Goal: Information Seeking & Learning: Learn about a topic

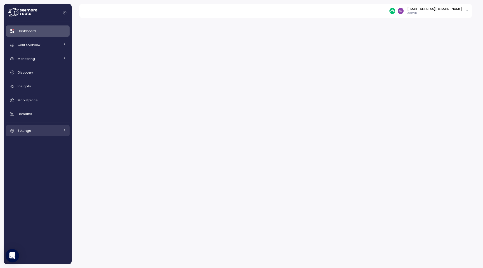
click at [41, 130] on div "Settings" at bounding box center [39, 131] width 42 height 6
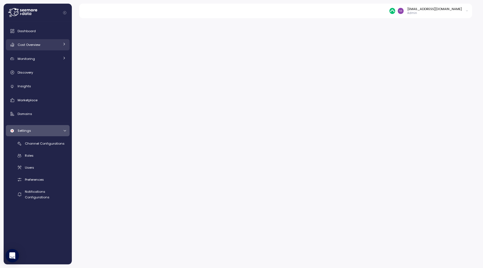
click at [48, 42] on div "Cost Overview" at bounding box center [39, 45] width 42 height 6
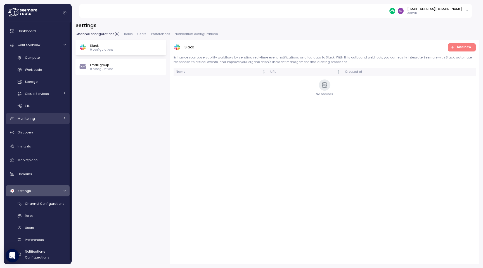
click at [39, 117] on div "Monitoring" at bounding box center [39, 119] width 42 height 6
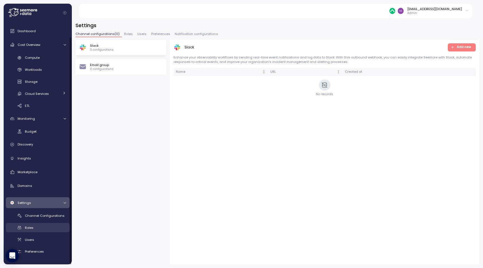
scroll to position [16, 0]
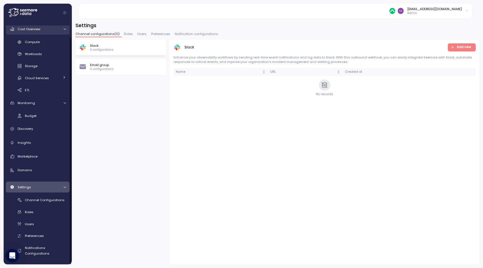
click at [41, 29] on div "Cost Overview" at bounding box center [39, 29] width 42 height 6
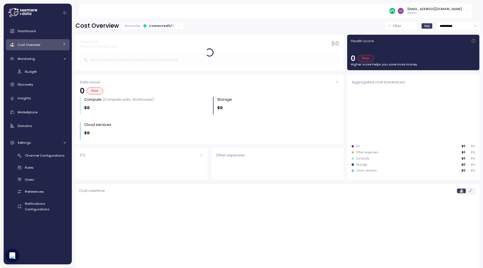
click at [65, 12] on icon "Collapse navigation" at bounding box center [64, 12] width 3 height 3
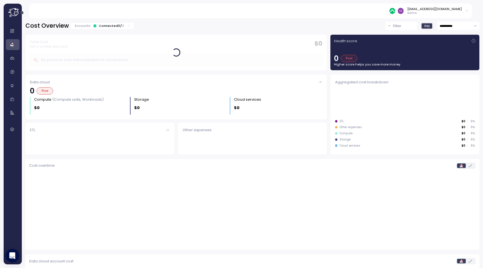
click at [424, 12] on p "Admin" at bounding box center [435, 13] width 55 height 4
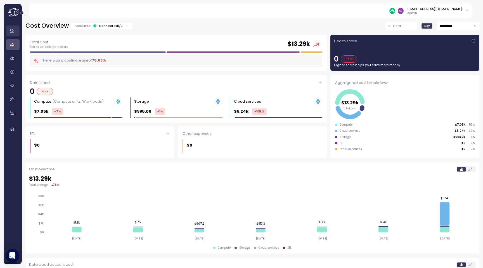
click at [12, 31] on icon at bounding box center [12, 31] width 4 height 4
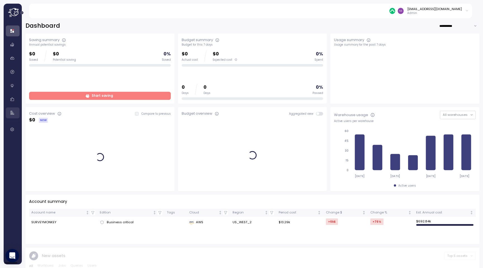
click at [12, 112] on icon at bounding box center [13, 113] width 6 height 6
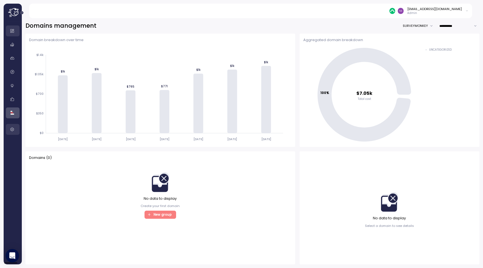
click at [15, 128] on icon at bounding box center [13, 130] width 6 height 6
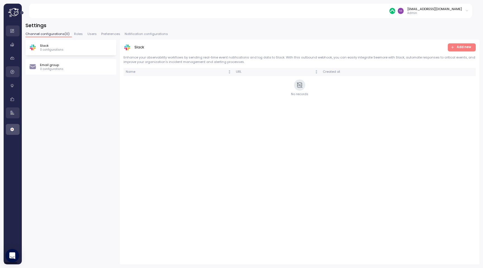
click at [15, 69] on link at bounding box center [13, 71] width 14 height 11
click at [14, 33] on icon at bounding box center [13, 31] width 6 height 6
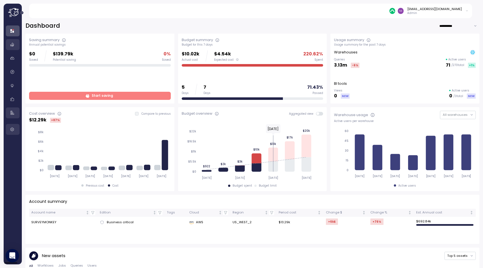
click at [14, 46] on icon at bounding box center [13, 45] width 6 height 6
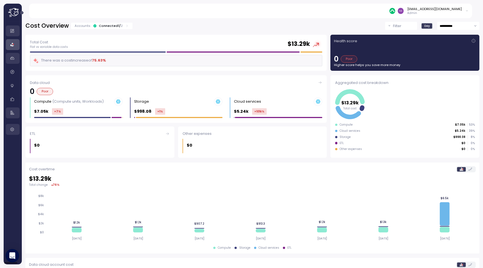
click at [14, 55] on link at bounding box center [13, 58] width 14 height 11
click at [15, 60] on icon at bounding box center [13, 58] width 6 height 6
click at [15, 76] on link at bounding box center [13, 71] width 14 height 11
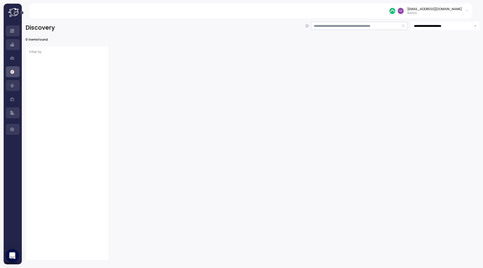
click at [15, 87] on icon at bounding box center [13, 86] width 6 height 6
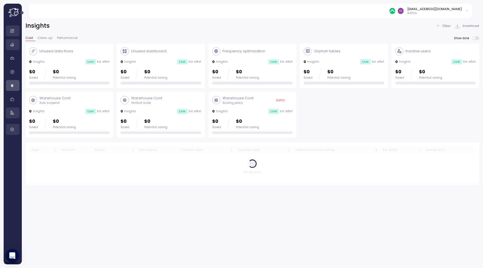
click at [15, 105] on div at bounding box center [13, 79] width 14 height 109
click at [14, 99] on icon at bounding box center [13, 99] width 6 height 6
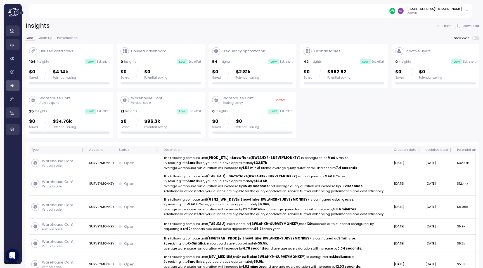
click at [14, 108] on link at bounding box center [13, 112] width 14 height 11
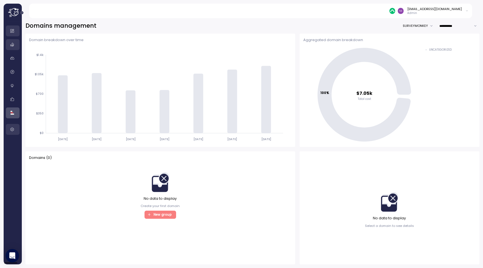
click at [13, 129] on icon at bounding box center [12, 130] width 4 height 4
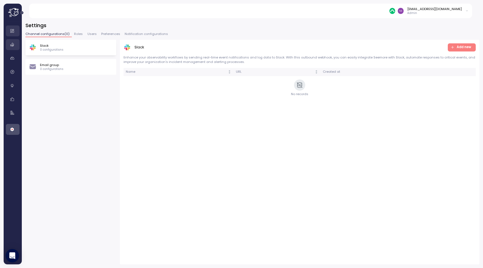
click at [11, 13] on icon at bounding box center [13, 12] width 11 height 8
click at [25, 11] on button "Expand navigation" at bounding box center [21, 13] width 7 height 4
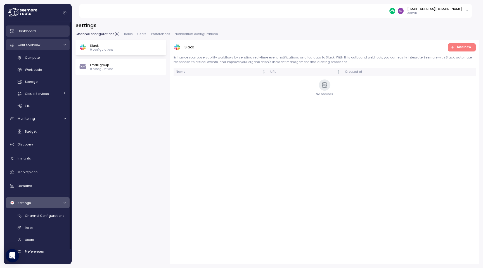
click at [32, 32] on span "Dashboard" at bounding box center [27, 31] width 18 height 4
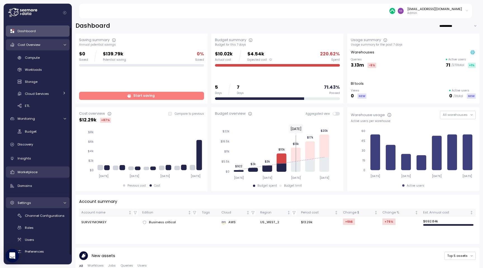
scroll to position [16, 0]
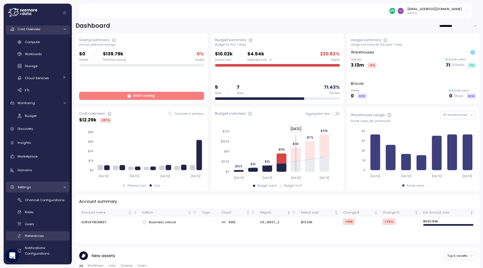
click at [37, 237] on span "Preferences" at bounding box center [34, 236] width 19 height 4
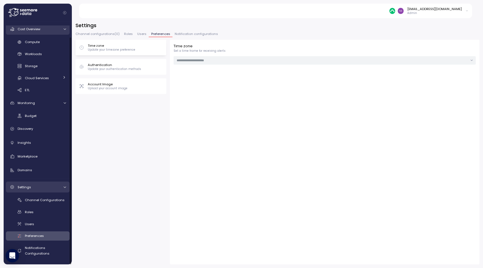
type input "**********"
click at [183, 33] on span "Notification configurations" at bounding box center [196, 33] width 43 height 3
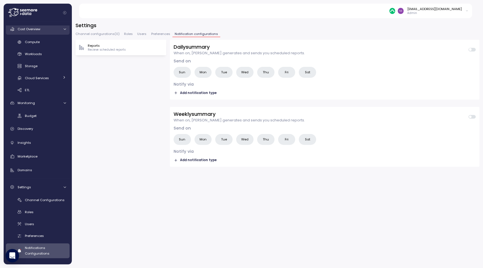
click at [109, 36] on span "Channel configurations ( 0 )" at bounding box center [98, 33] width 44 height 3
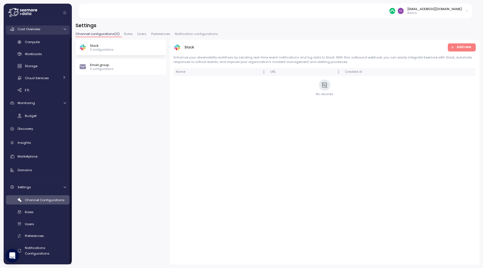
click at [453, 48] on icon "button" at bounding box center [453, 47] width 0 height 2
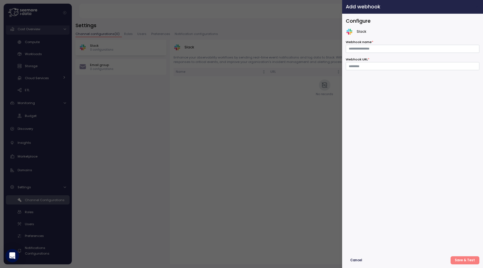
click at [479, 8] on icon "button" at bounding box center [477, 6] width 4 height 4
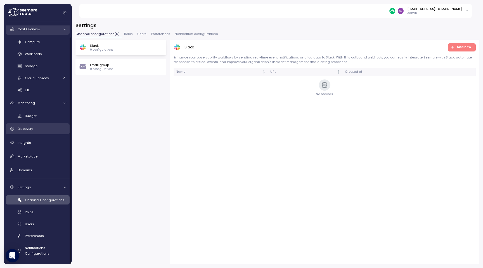
click at [28, 128] on span "Discovery" at bounding box center [25, 128] width 15 height 4
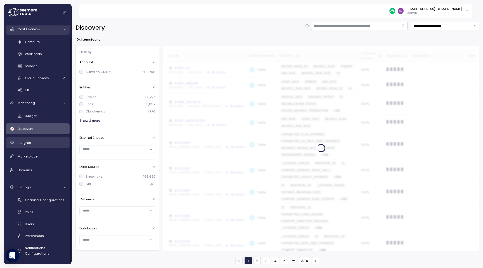
click at [27, 141] on span "Insights" at bounding box center [24, 142] width 13 height 4
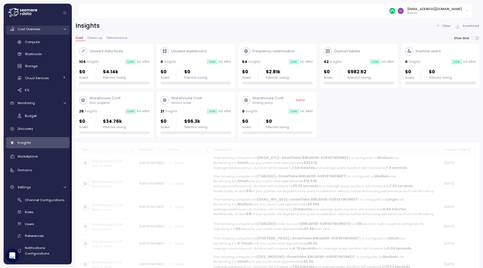
click at [32, 149] on div "Dashboard Cost Overview Compute Workloads Storage Cloud Services Clustering col…" at bounding box center [38, 134] width 64 height 248
click at [32, 159] on link "Marketplace" at bounding box center [38, 156] width 64 height 11
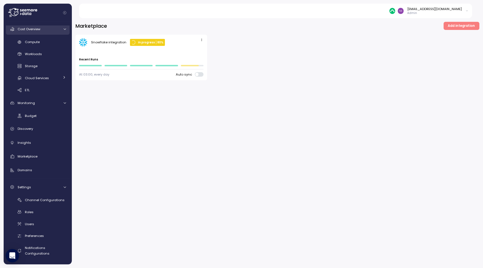
click at [461, 24] on span "Add integration" at bounding box center [461, 26] width 27 height 8
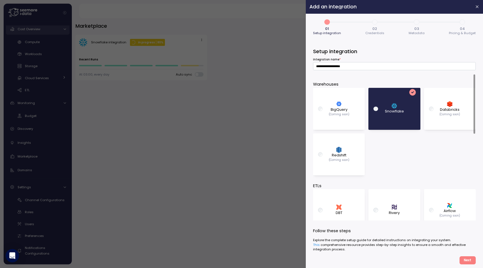
click at [343, 204] on div "dbt DBT" at bounding box center [339, 210] width 43 height 37
type input "**********"
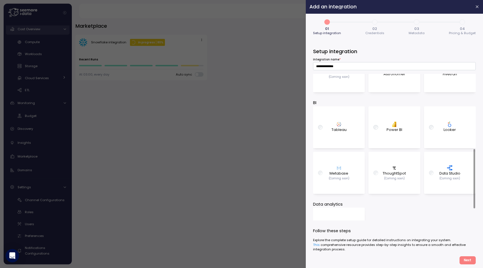
scroll to position [213, 0]
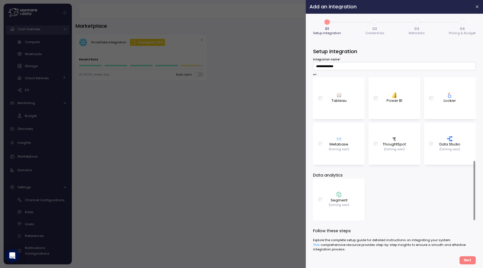
click at [467, 263] on span "Next" at bounding box center [468, 260] width 8 height 8
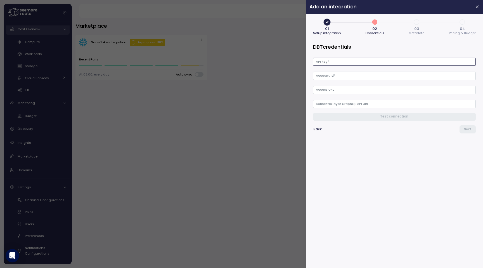
click at [395, 64] on input "API key *" at bounding box center [394, 62] width 163 height 8
paste input "**********"
type input "**********"
paste input "*****"
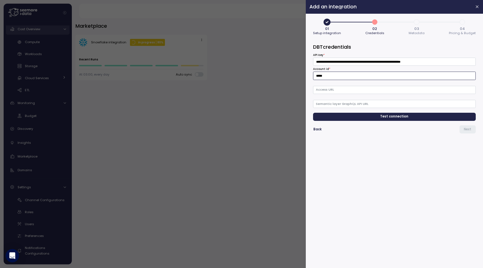
type input "*****"
click at [394, 63] on input "**********" at bounding box center [394, 62] width 163 height 8
click at [380, 93] on input "Access URL" at bounding box center [394, 90] width 163 height 8
click at [376, 104] on input "Semantic layer GraphQL API URL" at bounding box center [394, 104] width 163 height 8
click at [378, 116] on span "Test connection" at bounding box center [395, 117] width 154 height 8
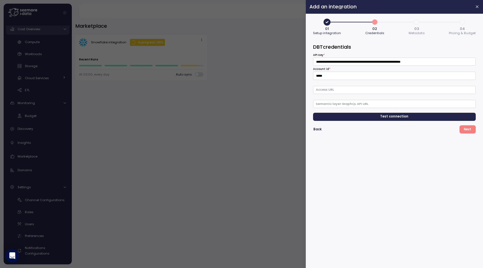
click at [465, 129] on span "Next" at bounding box center [468, 130] width 8 height 8
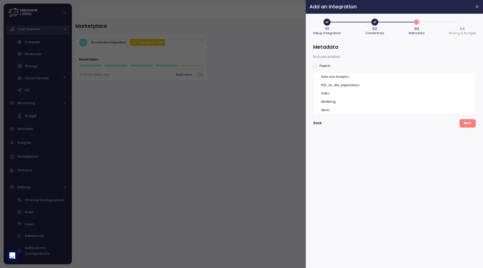
click at [326, 66] on label "Projects" at bounding box center [324, 66] width 14 height 4
click at [317, 66] on label "Projects" at bounding box center [324, 66] width 14 height 4
click at [320, 66] on label "Projects" at bounding box center [324, 66] width 14 height 4
click at [324, 65] on label "Projects" at bounding box center [324, 66] width 14 height 4
click at [318, 109] on icon at bounding box center [317, 110] width 3 height 2
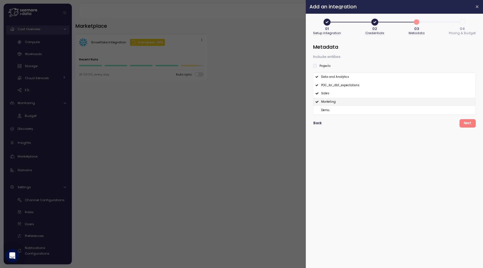
click at [318, 102] on icon at bounding box center [317, 102] width 3 height 2
click at [318, 93] on icon at bounding box center [317, 94] width 3 height 2
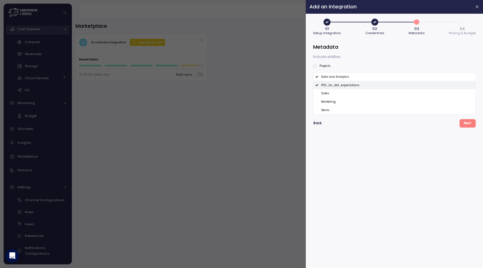
click at [318, 85] on icon at bounding box center [317, 85] width 3 height 3
click at [467, 122] on span "Next" at bounding box center [468, 123] width 8 height 8
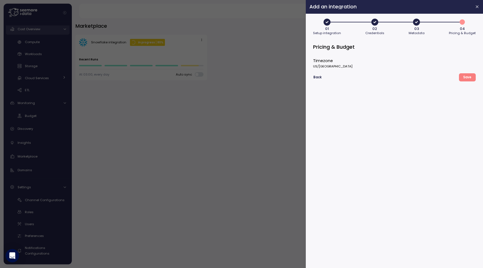
click at [365, 64] on p "US/Pacific" at bounding box center [394, 66] width 163 height 4
click at [465, 78] on span "Save" at bounding box center [467, 78] width 8 height 8
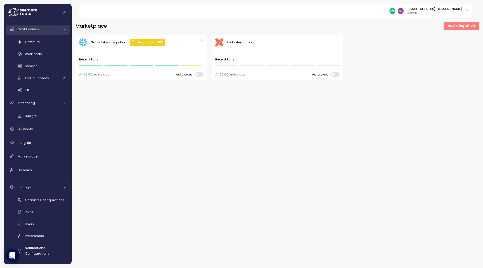
click at [338, 41] on icon "button" at bounding box center [338, 40] width 4 height 4
click at [236, 42] on div "DBT integration" at bounding box center [239, 42] width 25 height 4
click at [228, 122] on div "Marketplace Add integration Snowflake integration In progress 80 % Last run ago…" at bounding box center [277, 141] width 411 height 253
click at [342, 40] on div "dbt DBT integration Last run ago Recent Runs At 03:00, every day Auto sync" at bounding box center [278, 58] width 132 height 46
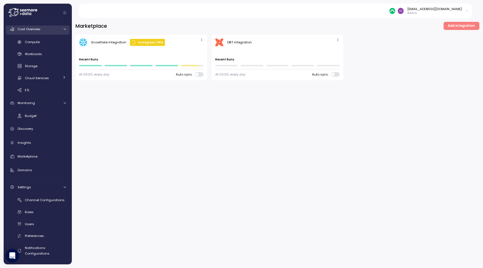
click at [338, 40] on icon "button" at bounding box center [338, 40] width 4 height 4
click at [361, 54] on div "Snowflake integration In progress 80 % Last run ago Recent Runs At 03:00, every…" at bounding box center [278, 58] width 404 height 46
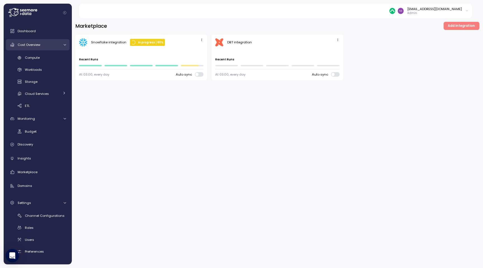
click at [244, 44] on div "DBT integration" at bounding box center [239, 42] width 25 height 4
click at [339, 41] on icon "button" at bounding box center [338, 40] width 4 height 4
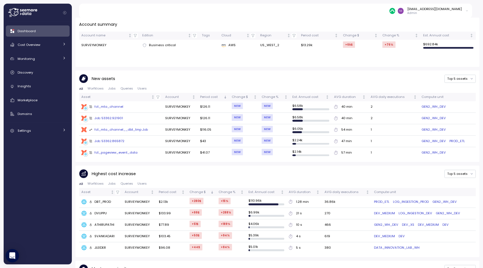
scroll to position [176, 0]
click at [39, 68] on link "Discovery" at bounding box center [38, 72] width 64 height 11
click at [44, 62] on link "Monitoring" at bounding box center [38, 58] width 64 height 11
click at [51, 38] on div "Dashboard Cost Overview Compute Workloads Storage Cloud Services Clustering col…" at bounding box center [38, 86] width 64 height 123
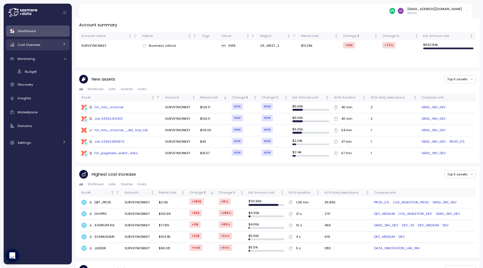
click at [53, 42] on div "Cost Overview" at bounding box center [39, 45] width 42 height 6
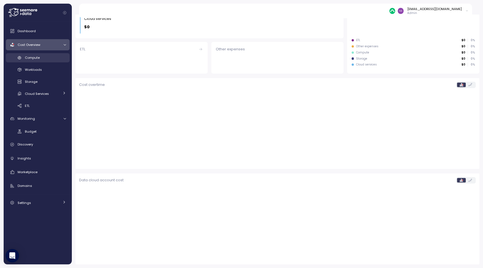
scroll to position [107, 0]
click at [52, 57] on div "Compute" at bounding box center [45, 58] width 41 height 6
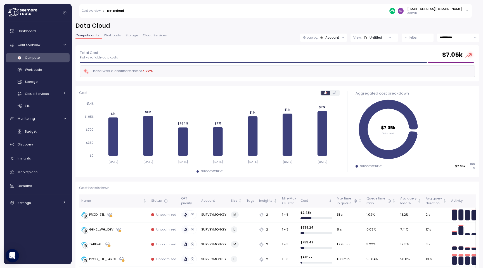
click at [440, 41] on div "**********" at bounding box center [278, 33] width 404 height 23
click at [445, 41] on input "**********" at bounding box center [458, 38] width 42 height 8
click at [449, 49] on span "Yesterday" at bounding box center [445, 48] width 10 height 5
type input "*********"
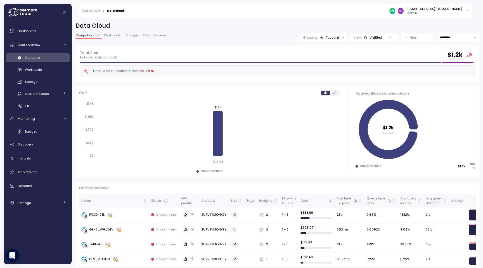
click at [113, 36] on span "Workloads" at bounding box center [112, 35] width 17 height 3
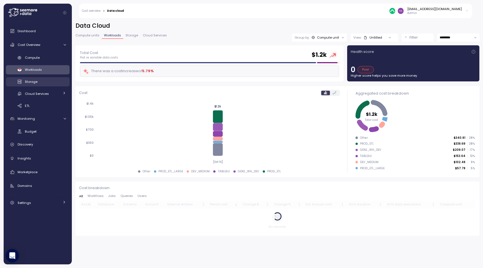
click at [46, 79] on div "Storage" at bounding box center [45, 82] width 41 height 6
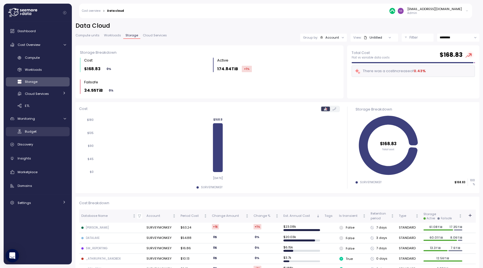
click at [44, 129] on div "Budget" at bounding box center [45, 132] width 41 height 6
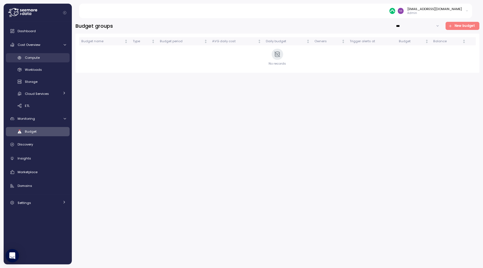
click at [54, 56] on div "Compute" at bounding box center [45, 58] width 41 height 6
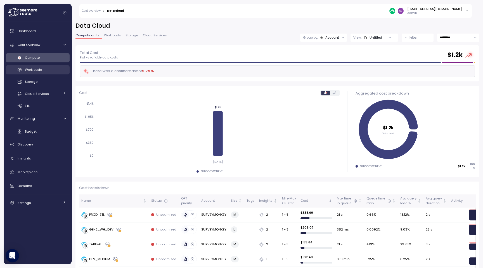
click at [56, 65] on link "Workloads" at bounding box center [38, 69] width 64 height 9
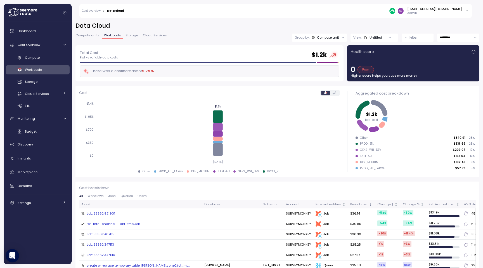
click at [151, 37] on span "Cloud Services" at bounding box center [155, 35] width 24 height 3
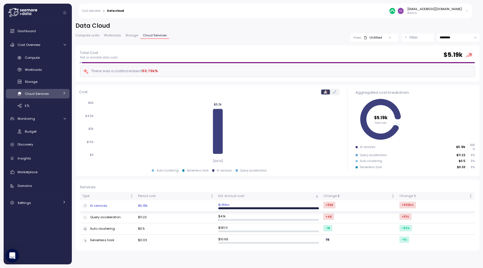
click at [173, 207] on td "$5.18k" at bounding box center [176, 205] width 80 height 11
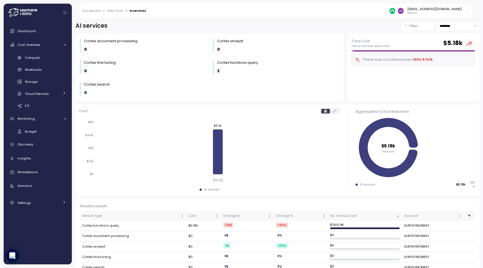
scroll to position [11, 0]
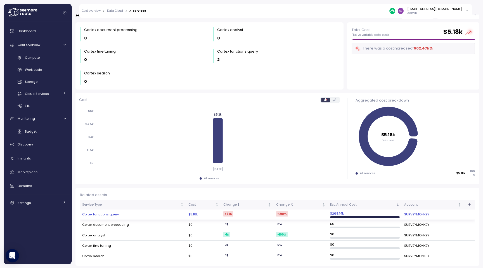
click at [150, 215] on td "Cortex functions query" at bounding box center [133, 214] width 106 height 10
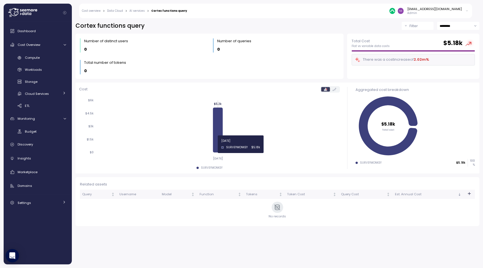
click at [218, 144] on icon at bounding box center [218, 129] width 10 height 45
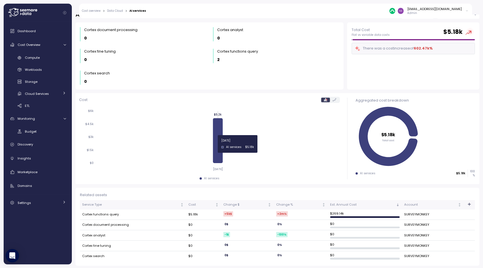
scroll to position [11, 0]
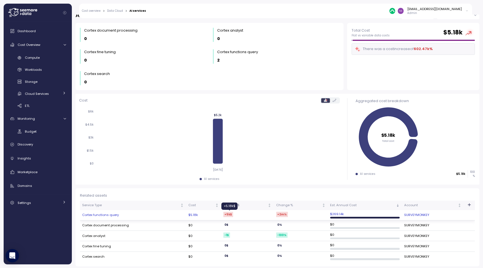
click at [229, 214] on div "+5k $" at bounding box center [228, 214] width 10 height 5
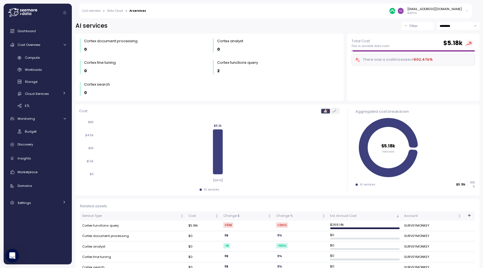
scroll to position [11, 0]
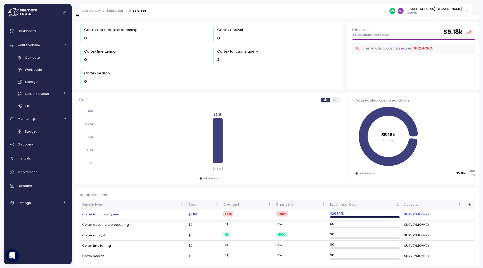
click at [131, 211] on td "Cortex functions query" at bounding box center [133, 214] width 106 height 10
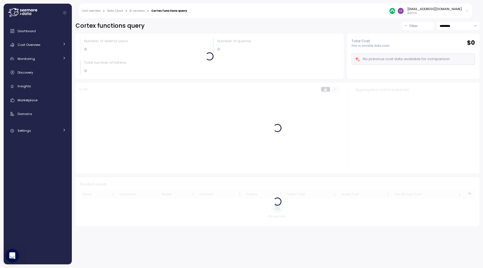
click at [455, 29] on input "*********" at bounding box center [458, 26] width 42 height 8
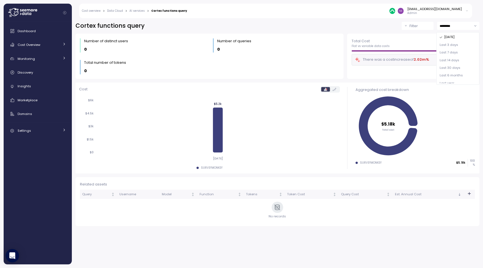
click at [448, 51] on span "Last 7 days" at bounding box center [449, 52] width 18 height 5
type input "**********"
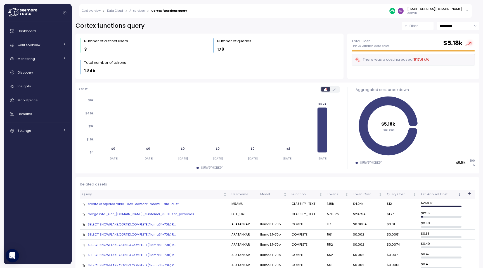
click at [155, 205] on div "create or replace table _dev_edw.dbt_mramu_dm_cust..." at bounding box center [154, 204] width 145 height 4
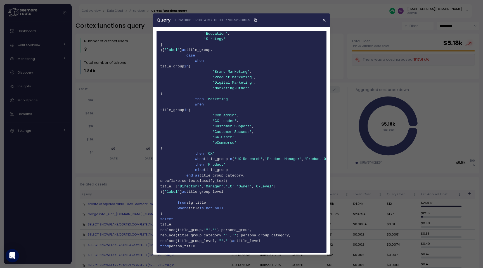
scroll to position [191, 0]
click at [324, 22] on icon "button" at bounding box center [324, 20] width 4 height 4
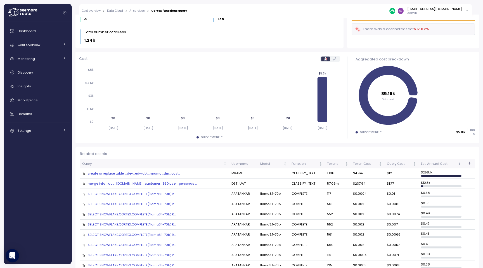
scroll to position [30, 0]
click at [388, 173] on td "$12" at bounding box center [402, 174] width 34 height 10
click at [170, 175] on div "create or replace table _dev_edw.dbt_mramu_dm_cust..." at bounding box center [154, 173] width 145 height 4
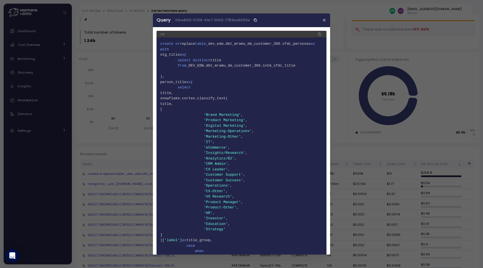
drag, startPoint x: 188, startPoint y: 99, endPoint x: 262, endPoint y: 104, distance: 74.0
click at [262, 104] on code "1 create or replace table _dev_edw.dbt_mramu_dm_customer_360.sfdc_personas as 2…" at bounding box center [241, 240] width 163 height 398
click at [255, 109] on span "13 [" at bounding box center [241, 110] width 163 height 6
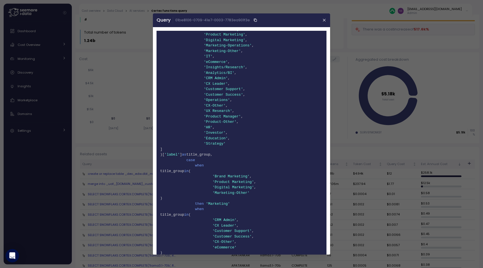
scroll to position [0, 0]
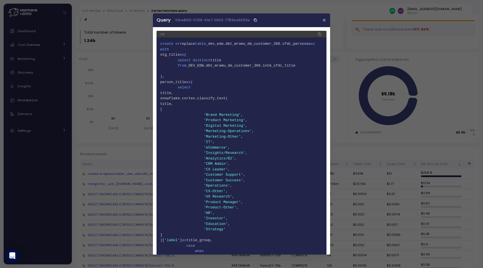
click at [319, 34] on icon "button" at bounding box center [320, 34] width 2 height 2
click at [324, 21] on icon "button" at bounding box center [324, 20] width 4 height 4
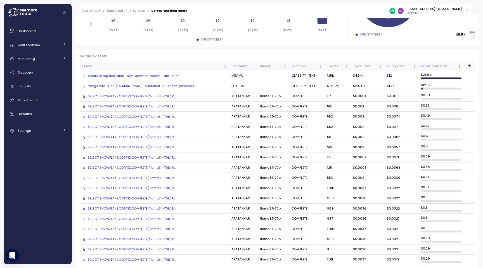
scroll to position [452, 0]
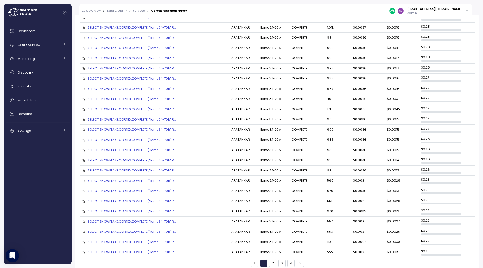
click at [274, 260] on button "2" at bounding box center [272, 263] width 7 height 7
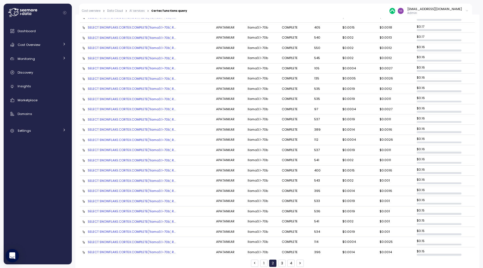
click at [281, 260] on button "3" at bounding box center [282, 263] width 7 height 7
click at [293, 260] on button "4" at bounding box center [291, 263] width 7 height 7
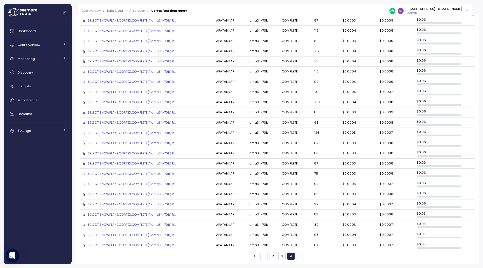
scroll to position [230, 0]
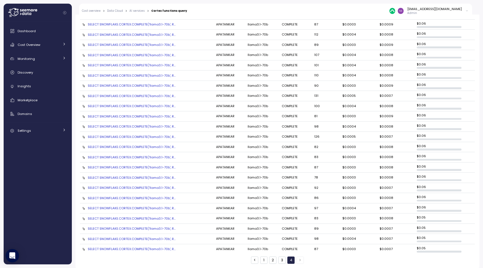
click at [265, 257] on button "1" at bounding box center [263, 259] width 7 height 7
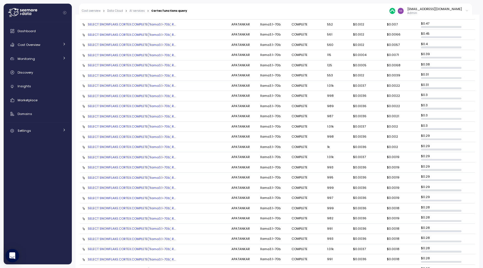
scroll to position [0, 0]
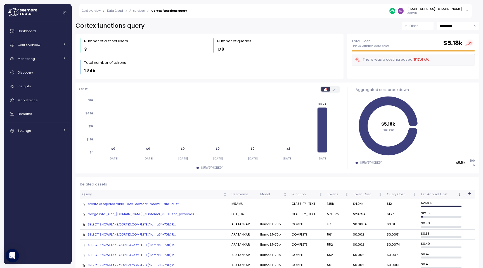
click at [139, 11] on link "AI services" at bounding box center [136, 11] width 15 height 3
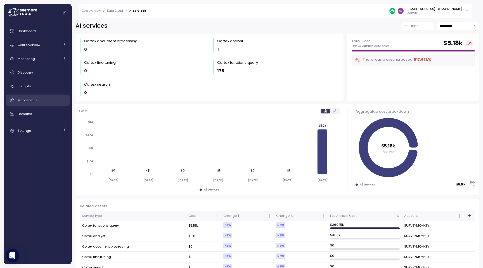
click at [56, 101] on div "Marketplace" at bounding box center [42, 100] width 48 height 6
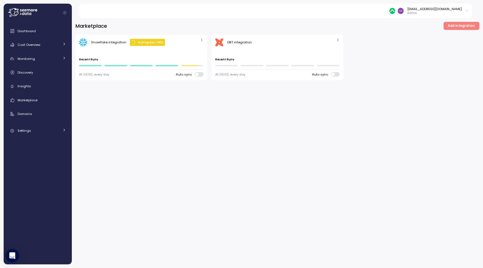
click at [264, 40] on div "dbt DBT integration" at bounding box center [277, 42] width 124 height 8
click at [228, 40] on div "dbt DBT integration" at bounding box center [277, 42] width 124 height 8
click at [338, 39] on icon "button" at bounding box center [338, 40] width 4 height 4
click at [253, 43] on div "dbt DBT integration" at bounding box center [277, 42] width 124 height 8
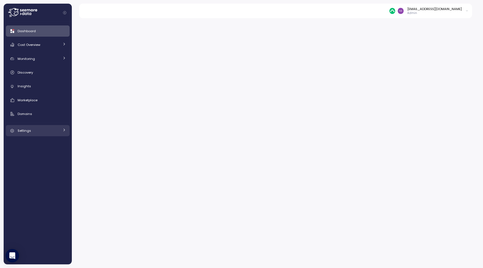
click at [53, 130] on div "Settings" at bounding box center [39, 131] width 42 height 6
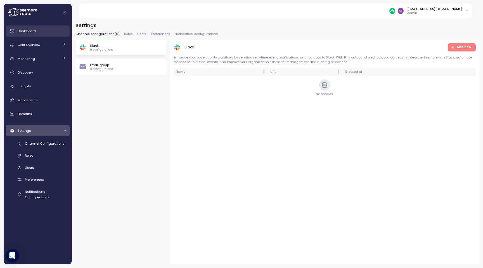
click at [51, 30] on div "Dashboard" at bounding box center [42, 31] width 48 height 6
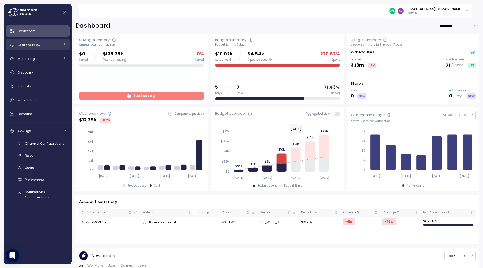
click at [45, 47] on div "Cost Overview" at bounding box center [39, 45] width 42 height 6
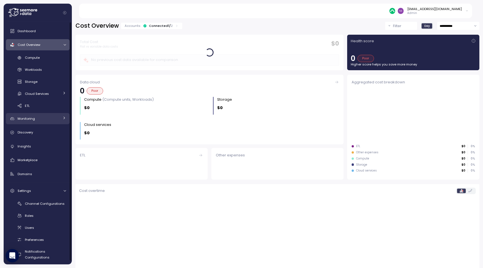
click at [42, 119] on div "Monitoring" at bounding box center [39, 119] width 42 height 6
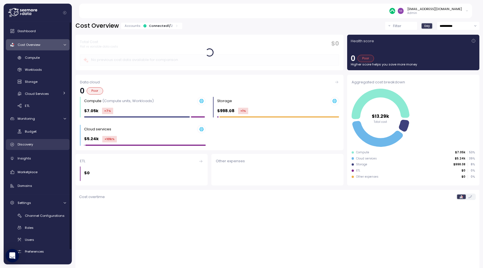
click at [43, 146] on div "Discovery" at bounding box center [42, 145] width 48 height 6
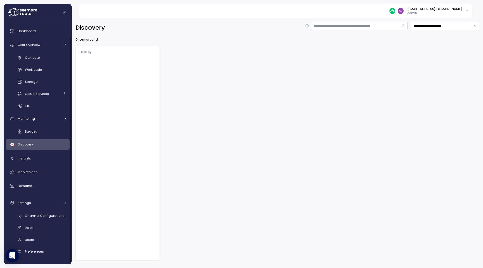
scroll to position [16, 0]
